Goal: Contribute content: Contribute content

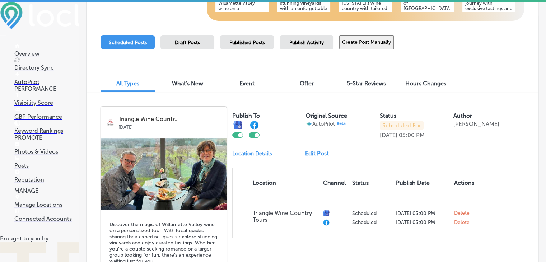
scroll to position [141, 0]
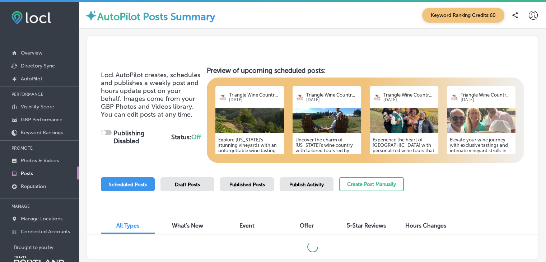
click at [235, 145] on h5 "Explore [US_STATE]'s stunning vineyards with an unforgettable wine tasting adve…" at bounding box center [249, 177] width 63 height 81
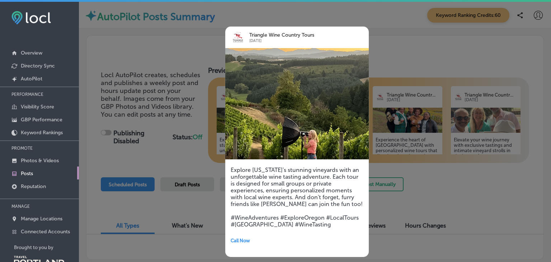
checkbox input "true"
click at [475, 201] on div at bounding box center [275, 131] width 551 height 262
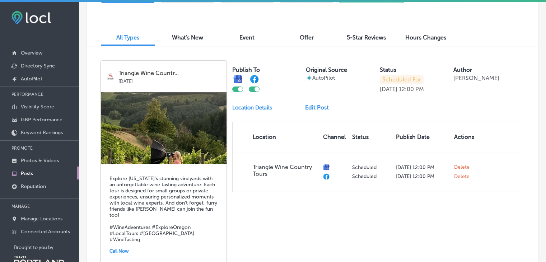
scroll to position [189, 0]
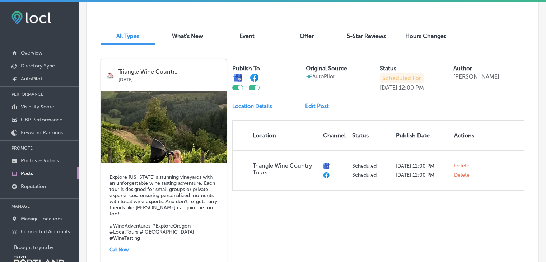
click at [316, 104] on link "Edit Post" at bounding box center [319, 106] width 29 height 7
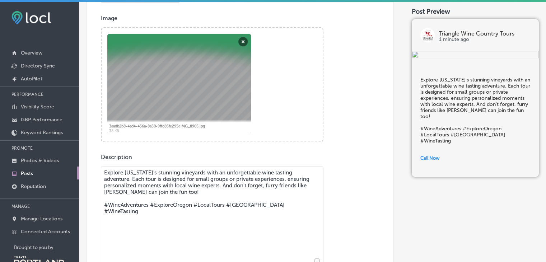
scroll to position [222, 0]
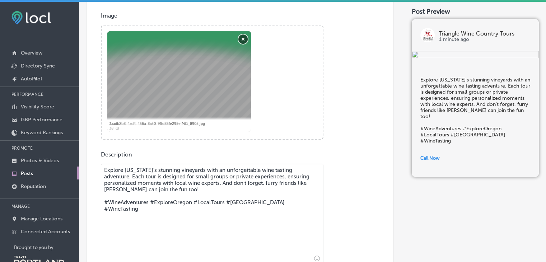
click at [244, 38] on button "Remove" at bounding box center [242, 38] width 9 height 9
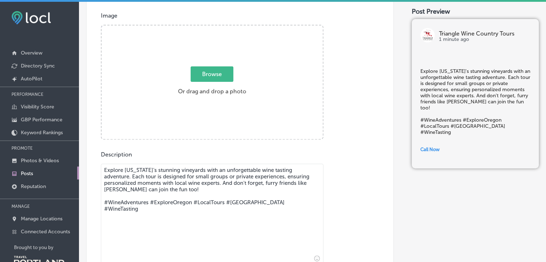
click at [208, 74] on span "Browse" at bounding box center [212, 73] width 43 height 15
click at [208, 28] on input "Browse Or drag and drop a photo" at bounding box center [212, 26] width 221 height 2
type input "C:\fakepath\comprisEstrada.jpg"
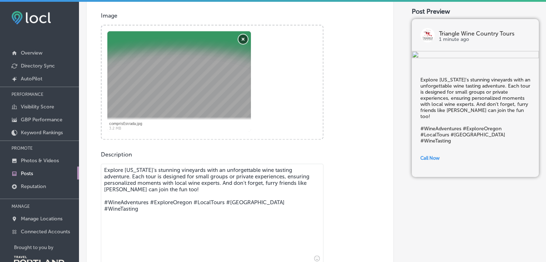
click at [241, 37] on button "Remove" at bounding box center [242, 38] width 9 height 9
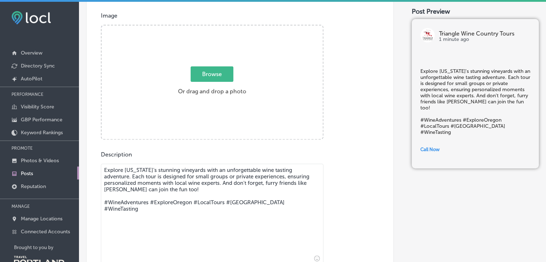
click at [209, 74] on span "Browse" at bounding box center [212, 73] width 43 height 15
click at [209, 28] on input "Browse Or drag and drop a photo" at bounding box center [212, 26] width 221 height 2
click at [219, 183] on textarea "Explore [US_STATE]'s stunning vineyards with an unforgettable wine tasting adve…" at bounding box center [212, 214] width 222 height 100
click at [250, 186] on textarea "Explore Oregon's stunning vineyards with an unforgettable wine tasting adventur…" at bounding box center [212, 214] width 222 height 100
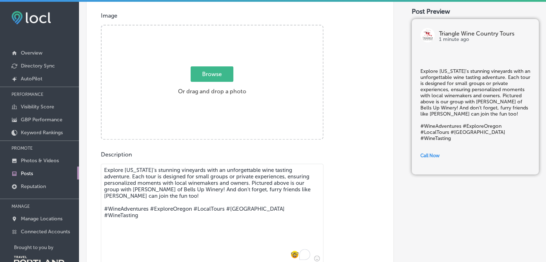
type textarea "Explore Oregon's stunning vineyards with an unforgettable wine tasting adventur…"
click at [211, 72] on span "Browse" at bounding box center [212, 73] width 43 height 15
click at [211, 28] on input "Browse Or drag and drop a photo" at bounding box center [212, 26] width 221 height 2
type input "C:\fakepath\2025Bells1.jpg"
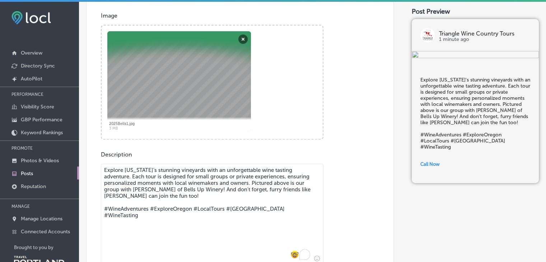
click at [309, 210] on textarea "Explore Oregon's stunning vineyards with an unforgettable wine tasting adventur…" at bounding box center [212, 214] width 222 height 100
click at [205, 178] on textarea "Explore Oregon's stunning vineyards with an unforgettable wine tasting adventur…" at bounding box center [212, 214] width 222 height 100
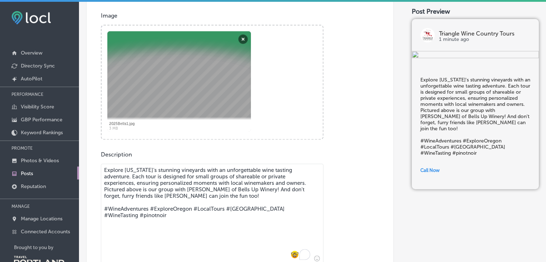
click at [206, 195] on textarea "Explore Oregon's stunning vineyards with an unforgettable wine tasting adventur…" at bounding box center [212, 214] width 222 height 100
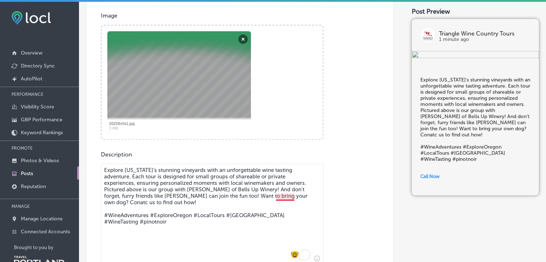
click at [294, 199] on textarea "Explore Oregon's stunning vineyards with an unforgettable wine tasting adventur…" at bounding box center [212, 214] width 222 height 100
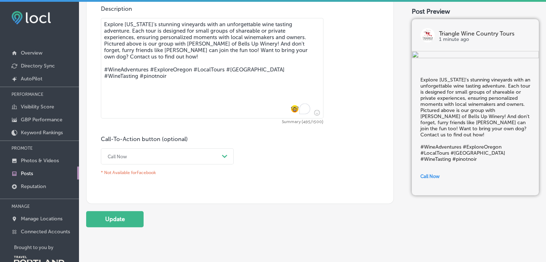
type textarea "Explore Oregon's stunning vineyards with an unforgettable wine tasting adventur…"
click at [221, 156] on div "Path Created with Sketch." at bounding box center [224, 156] width 11 height 11
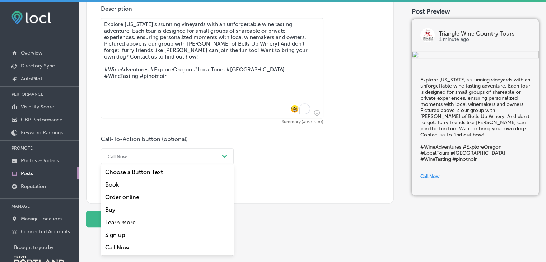
click at [126, 183] on div "Book" at bounding box center [167, 184] width 133 height 13
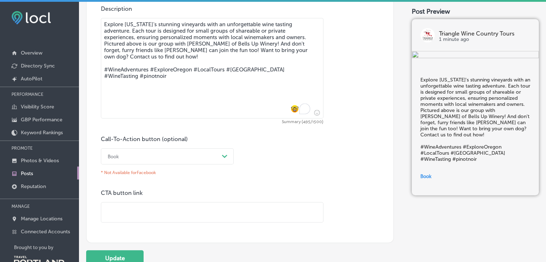
click at [137, 208] on input "text" at bounding box center [212, 212] width 222 height 20
click at [158, 214] on input "text" at bounding box center [212, 212] width 222 height 20
paste input "https://trianglewinecountry.com/"
type input "https://trianglewinecountry.com/"
click at [118, 259] on button "Update" at bounding box center [114, 258] width 57 height 16
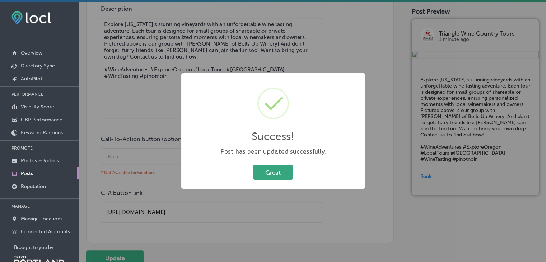
click at [277, 172] on button "Great" at bounding box center [273, 172] width 40 height 15
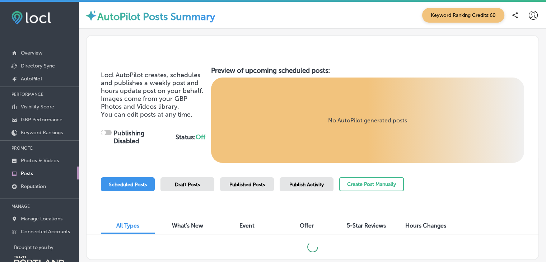
checkbox input "true"
